Goal: Information Seeking & Learning: Learn about a topic

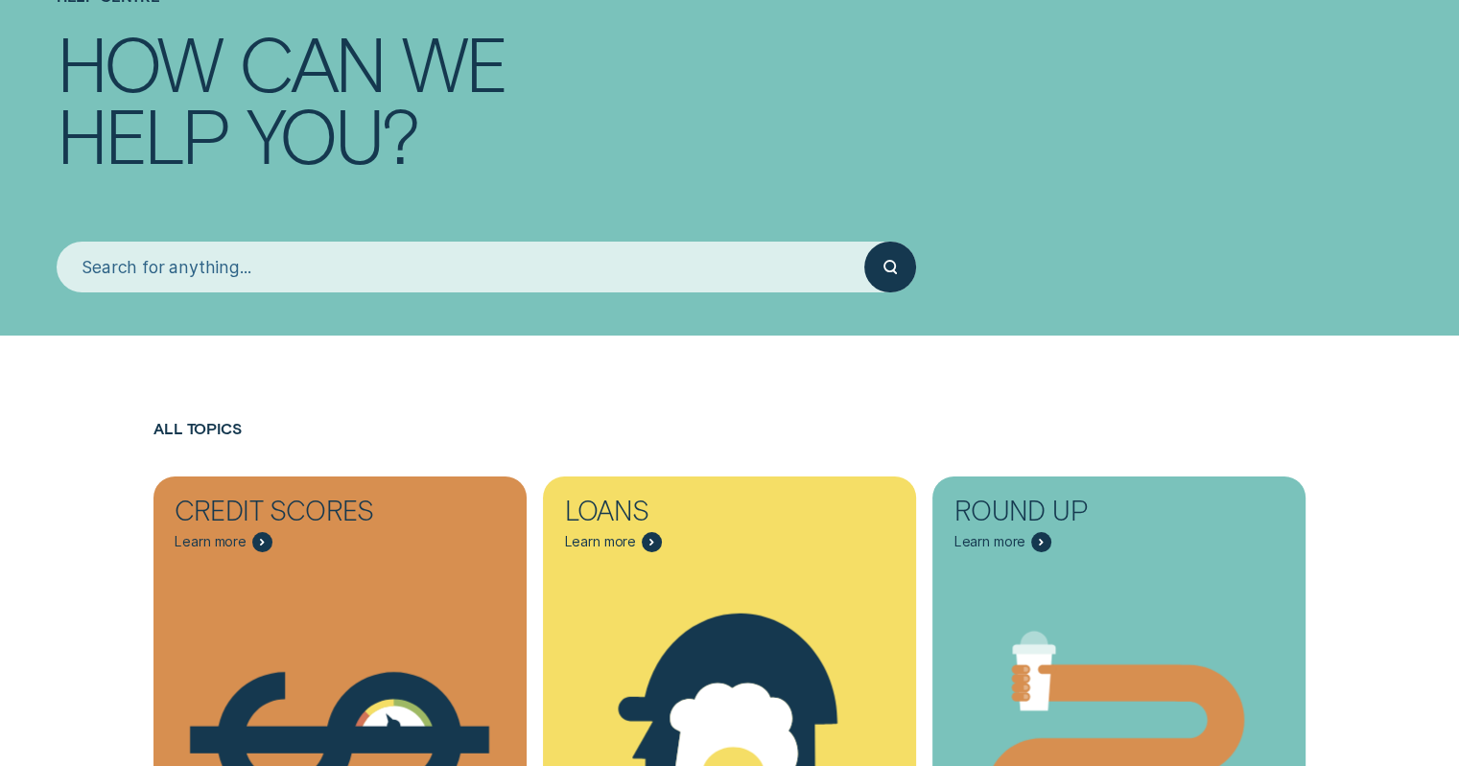
click at [603, 279] on input "search" at bounding box center [461, 267] width 809 height 51
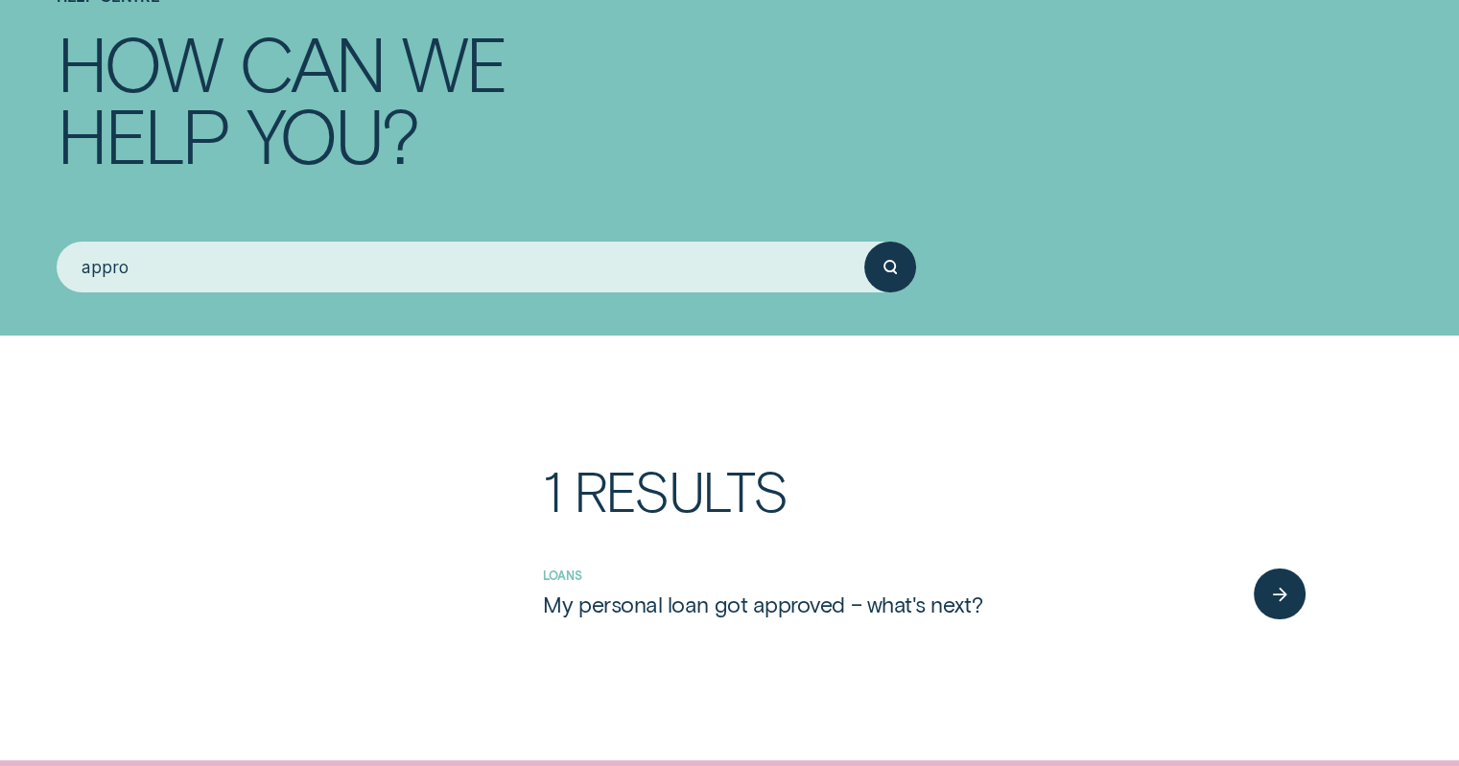
type input "approv"
drag, startPoint x: 298, startPoint y: 268, endPoint x: 63, endPoint y: 248, distance: 235.8
click at [64, 248] on input "approv" at bounding box center [461, 267] width 809 height 51
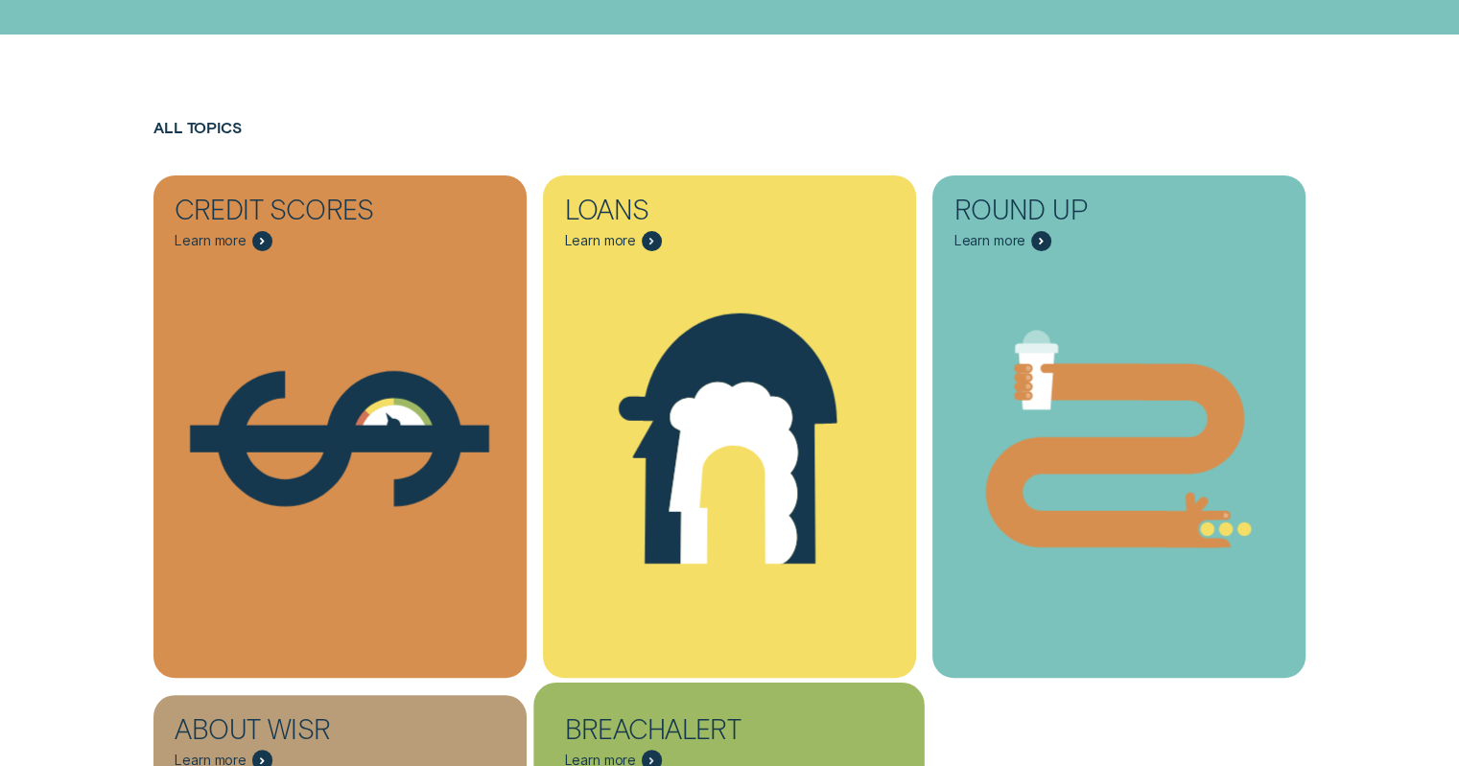
scroll to position [671, 0]
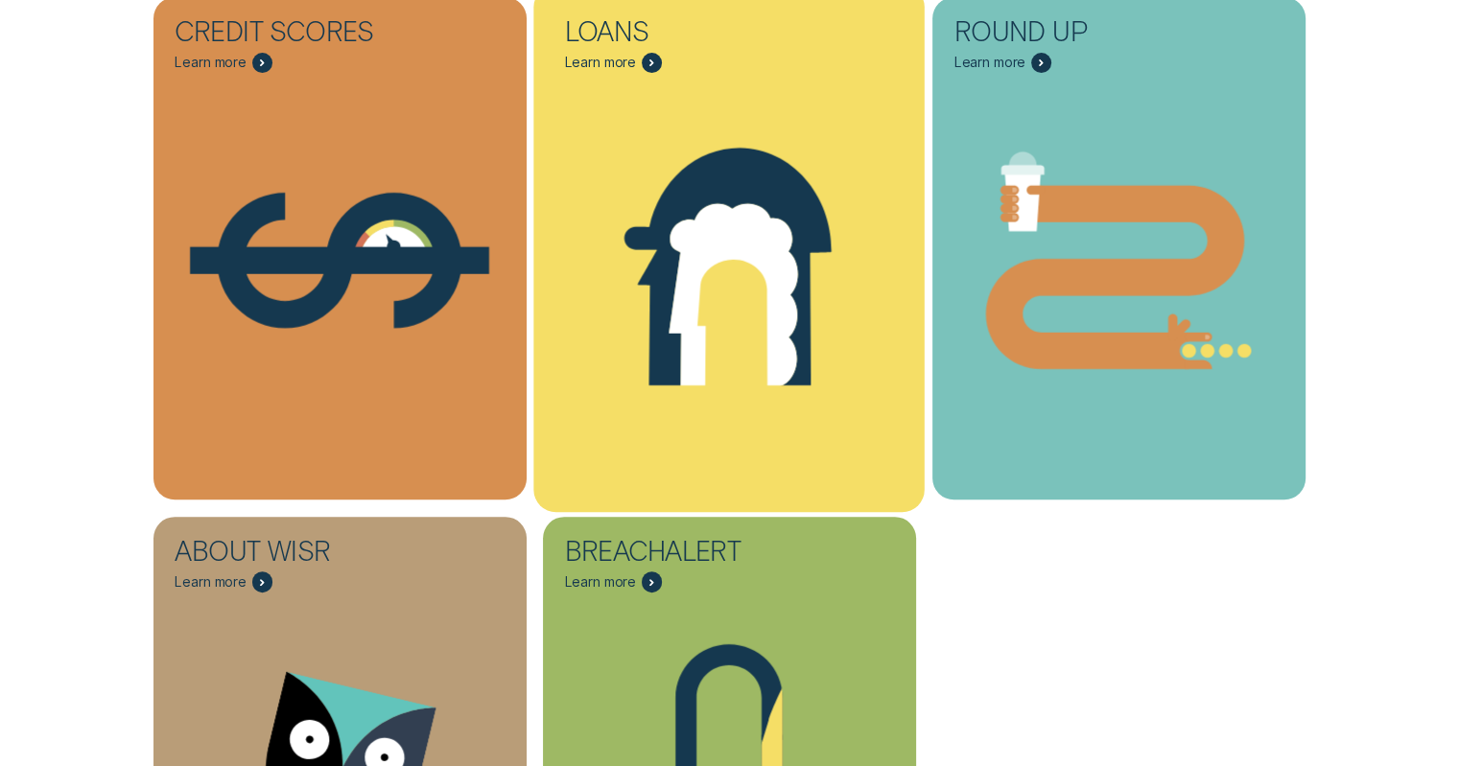
click at [780, 400] on icon "Loans - Learn more" at bounding box center [729, 260] width 391 height 299
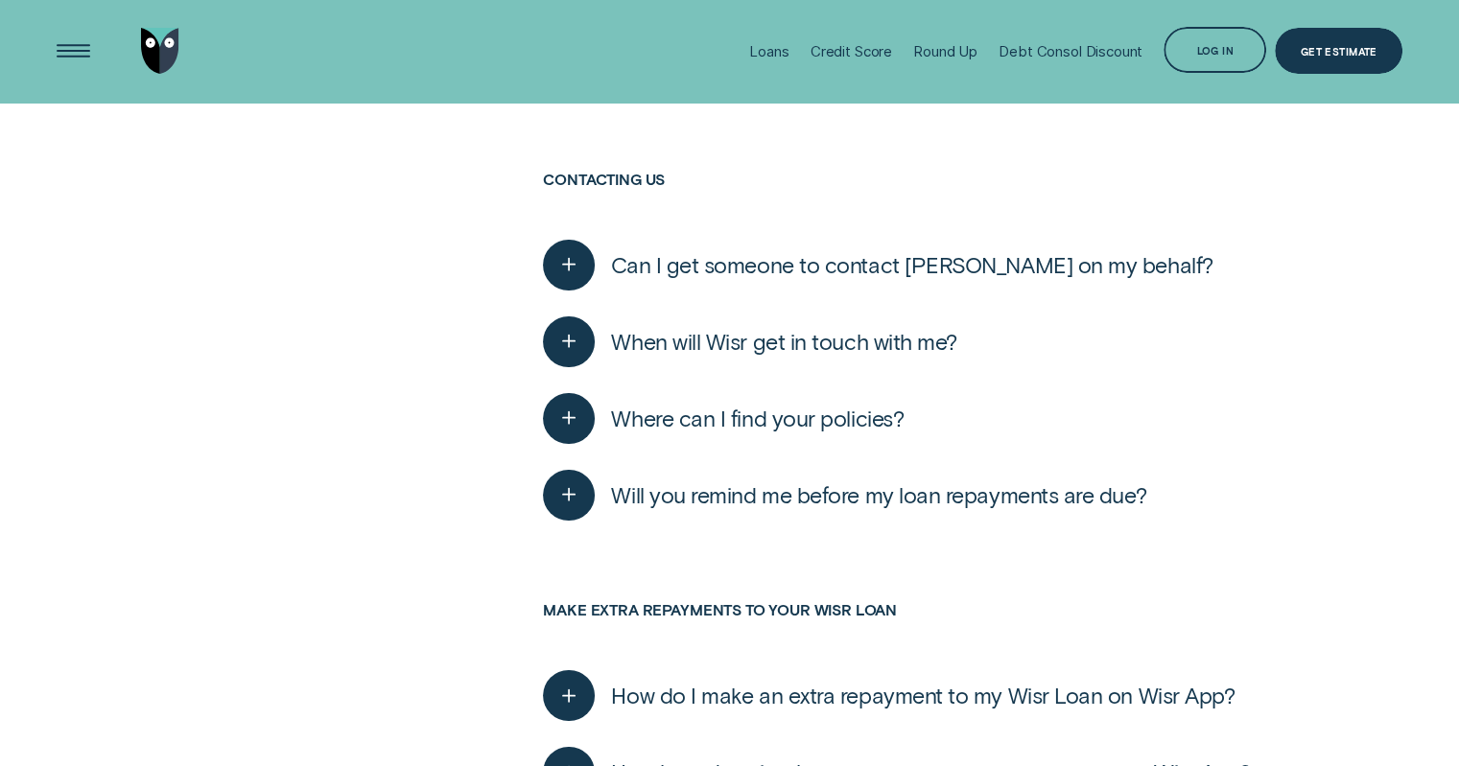
scroll to position [7026, 0]
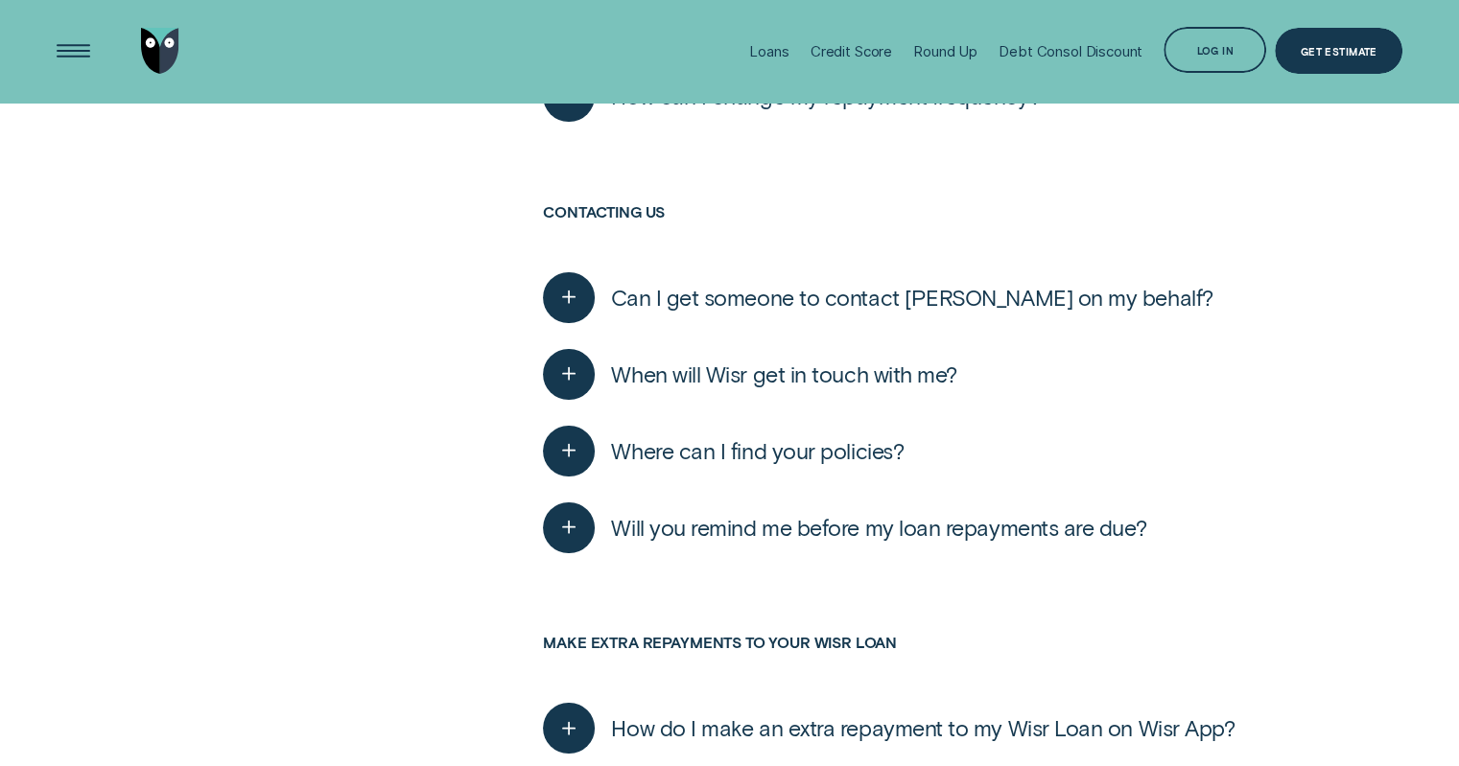
click at [806, 368] on span "When will Wisr get in touch with me?" at bounding box center [783, 375] width 345 height 28
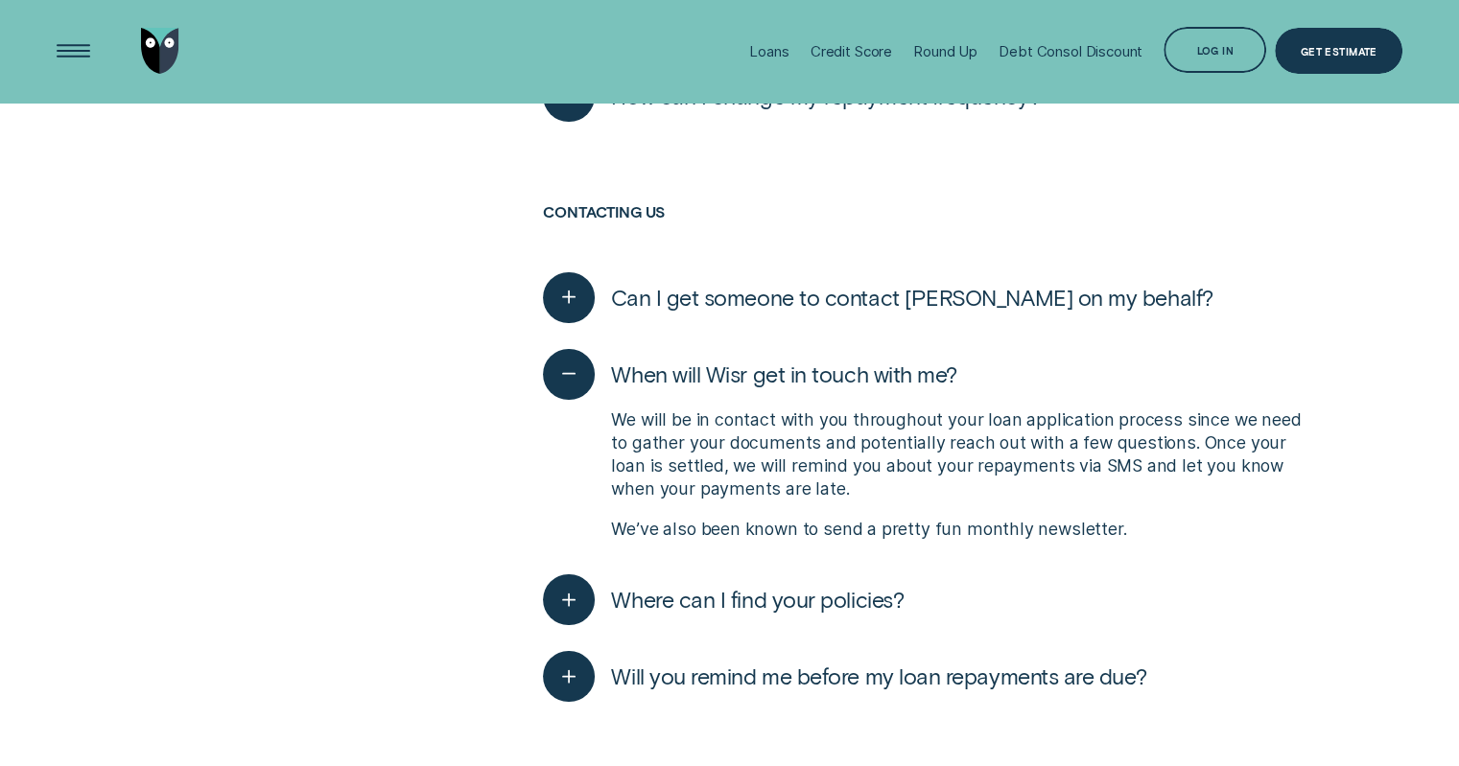
click at [806, 368] on span "When will Wisr get in touch with me?" at bounding box center [783, 375] width 345 height 28
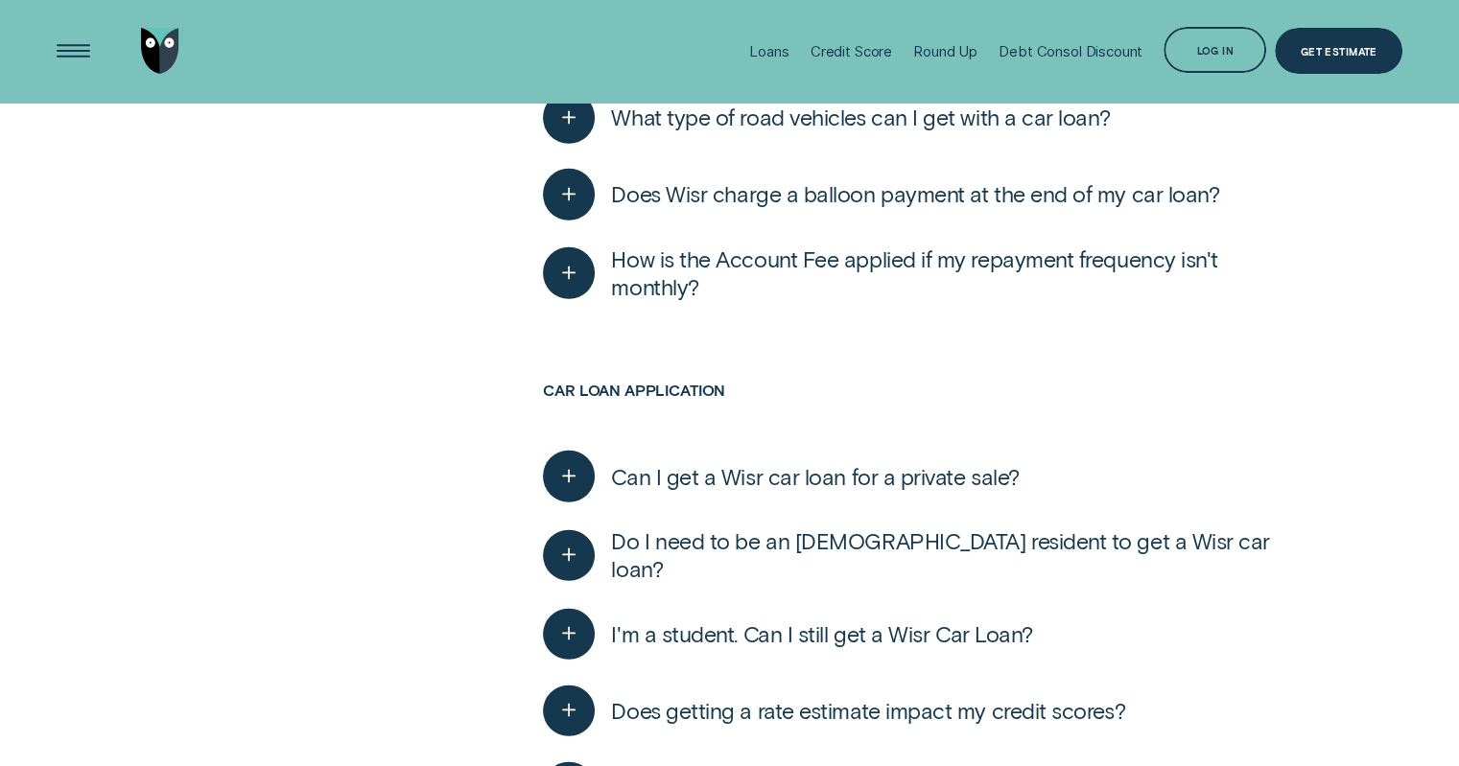
scroll to position [5204, 0]
